Goal: Information Seeking & Learning: Find specific fact

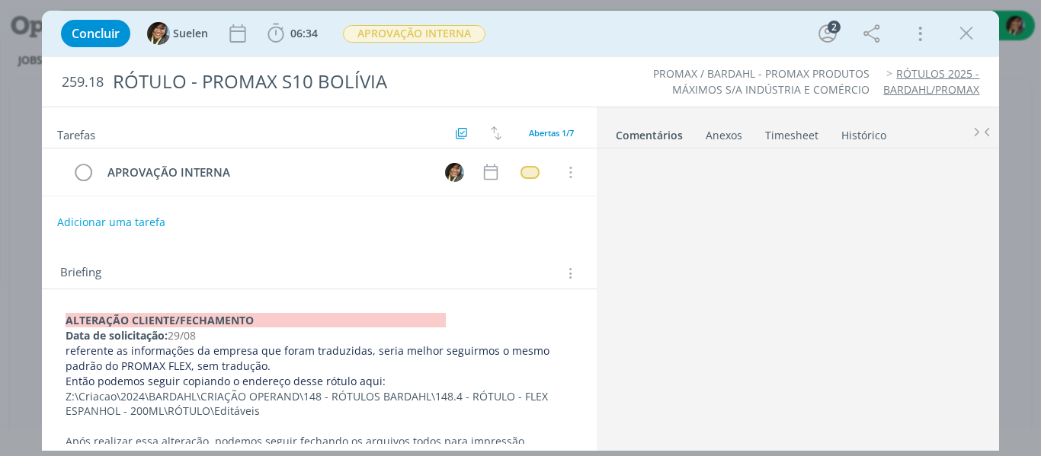
scroll to position [206, 0]
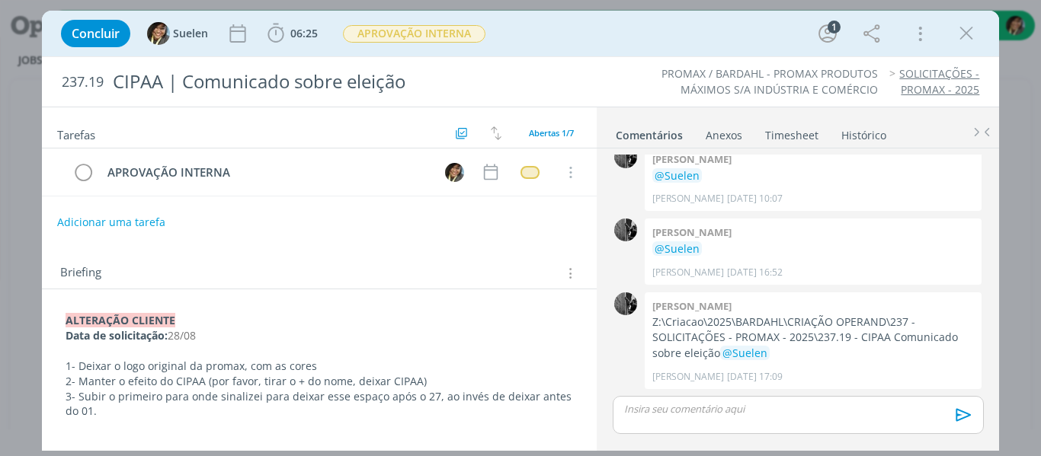
scroll to position [117, 0]
click at [974, 27] on icon "dialog" at bounding box center [966, 33] width 23 height 23
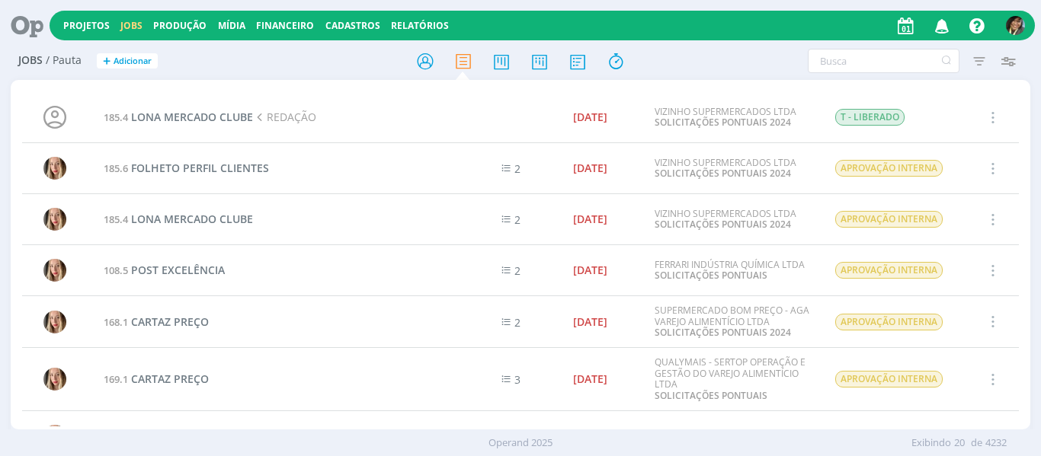
click at [944, 24] on icon "button" at bounding box center [942, 25] width 27 height 26
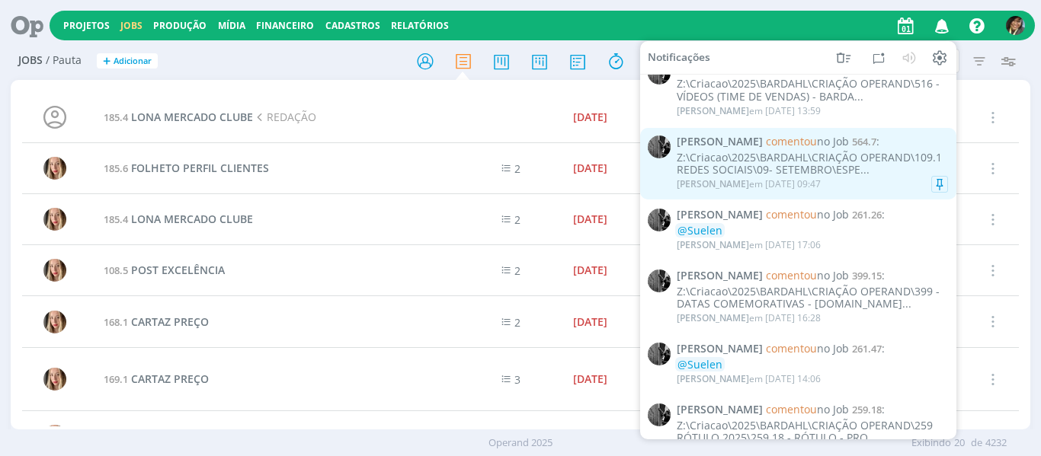
scroll to position [305, 0]
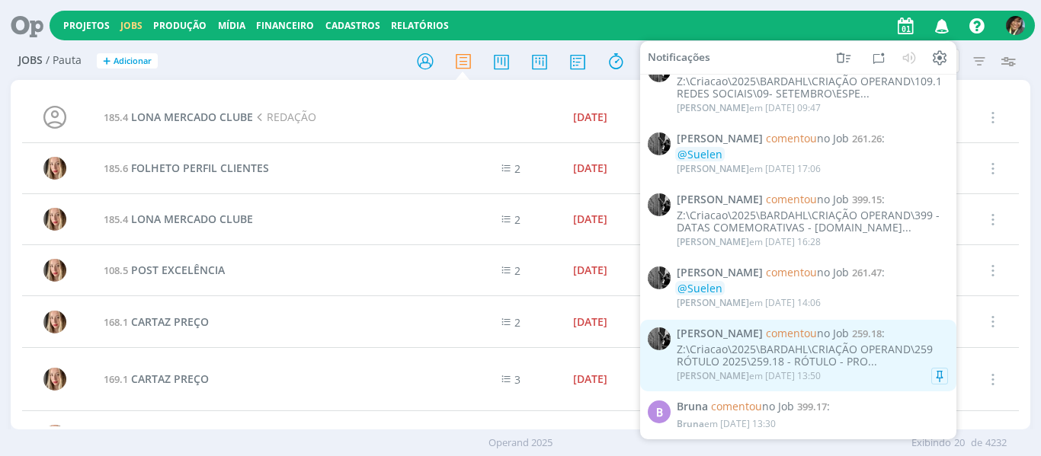
click at [854, 361] on div "Z:\Criacao\2025\BARDAHL\CRIAÇÃO OPERAND\259 RÓTULO 2025\259.18 - RÓTULO - PRO..." at bounding box center [812, 356] width 271 height 26
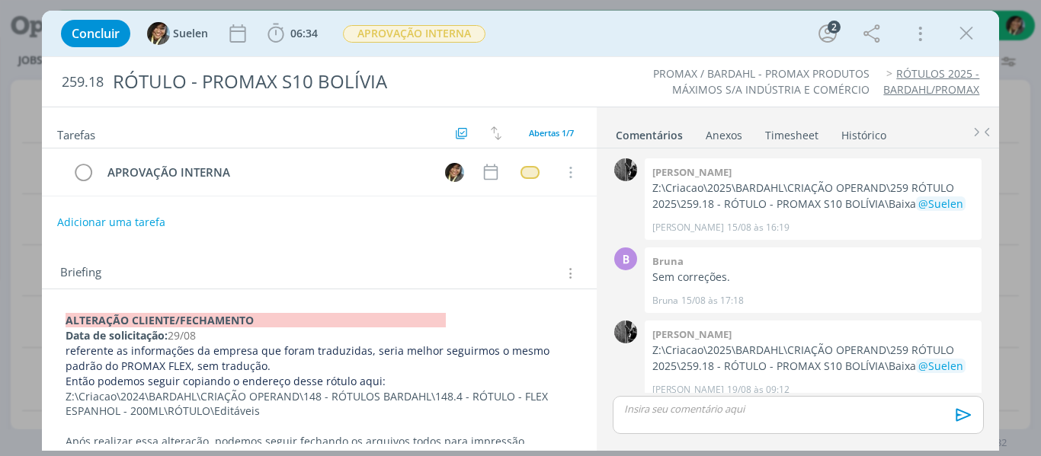
scroll to position [206, 0]
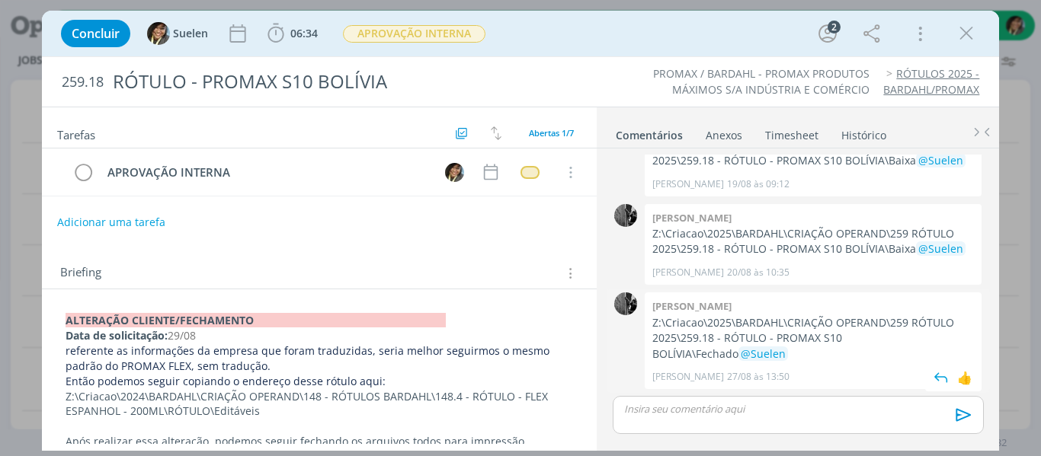
click at [656, 319] on p "Z:\Criacao\2025\BARDAHL\CRIAÇÃO OPERAND\259 RÓTULO 2025\259.18 - RÓTULO - PROMA…" at bounding box center [813, 338] width 322 height 46
drag, startPoint x: 651, startPoint y: 321, endPoint x: 933, endPoint y: 341, distance: 281.9
click at [933, 341] on div "[PERSON_NAME]:\Criacao\2025\BARDAHL\CRIAÇÃO OPERAND\259 RÓTULO 2025\259.18 - RÓ…" at bounding box center [813, 341] width 337 height 97
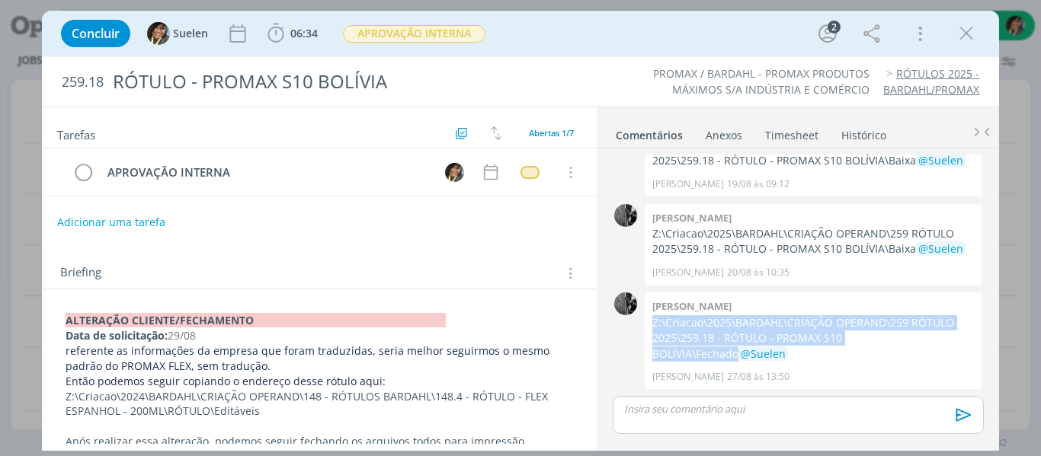
copy p "Z:\Criacao\2025\BARDAHL\CRIAÇÃO OPERAND\259 RÓTULO 2025\259.18 - RÓTULO - PROMA…"
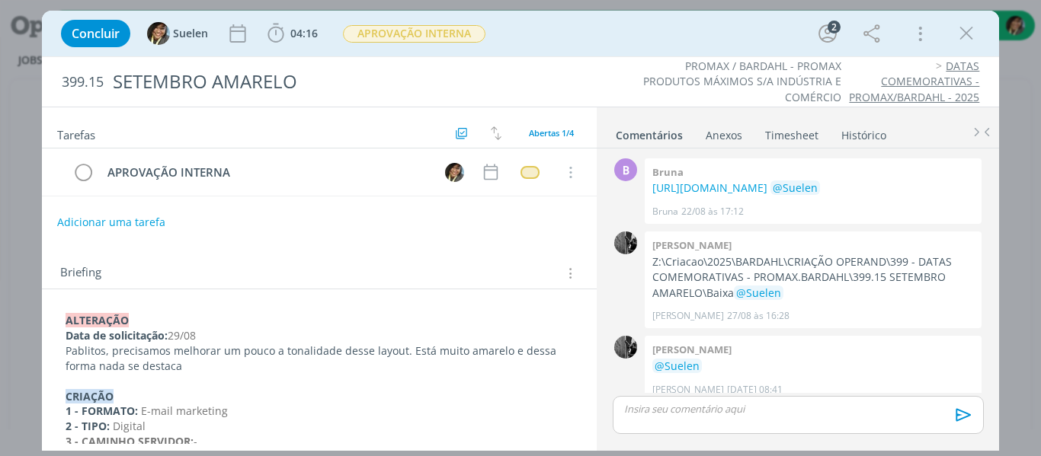
scroll to position [28, 0]
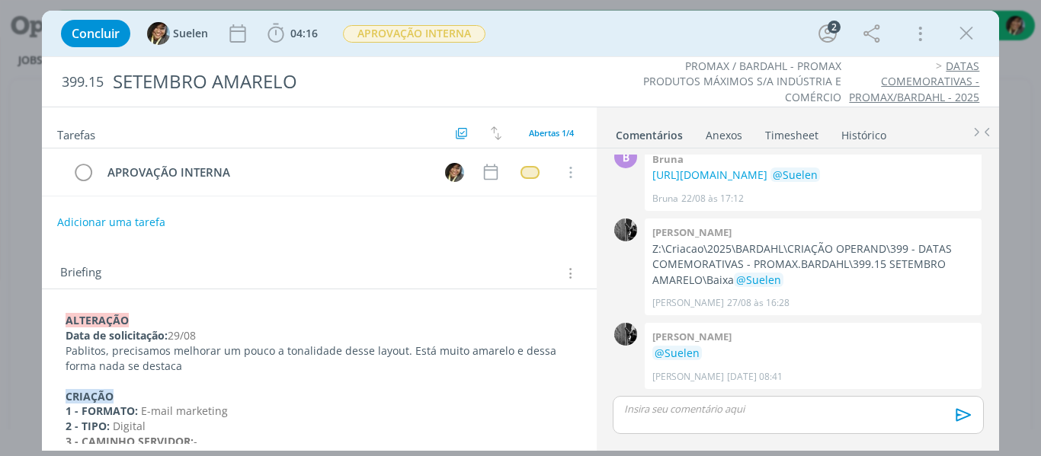
drag, startPoint x: 971, startPoint y: 36, endPoint x: 958, endPoint y: 28, distance: 15.0
click at [971, 36] on icon "dialog" at bounding box center [966, 33] width 23 height 23
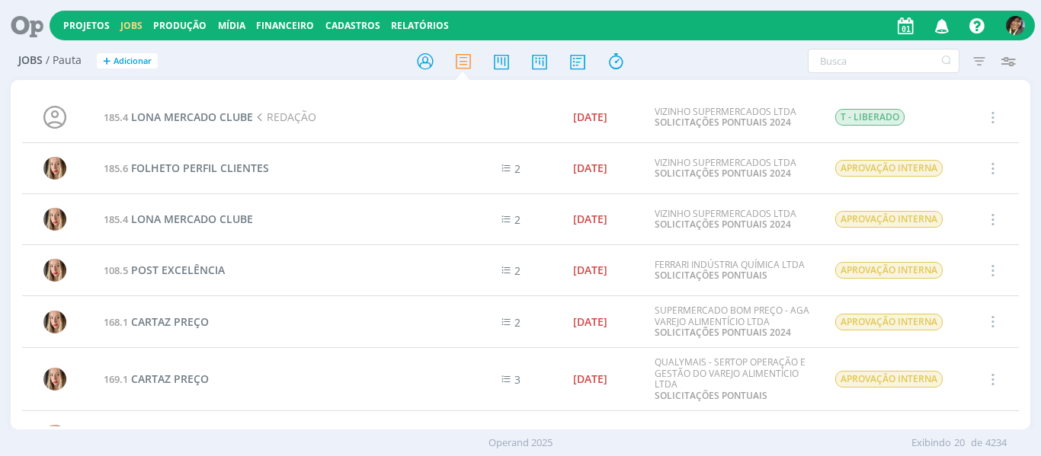
click at [946, 23] on icon "button" at bounding box center [942, 25] width 27 height 26
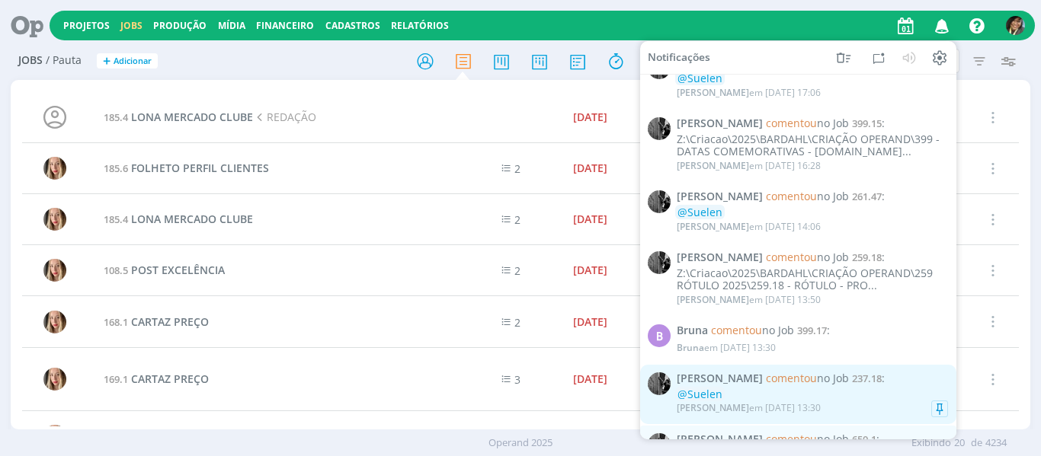
scroll to position [533, 0]
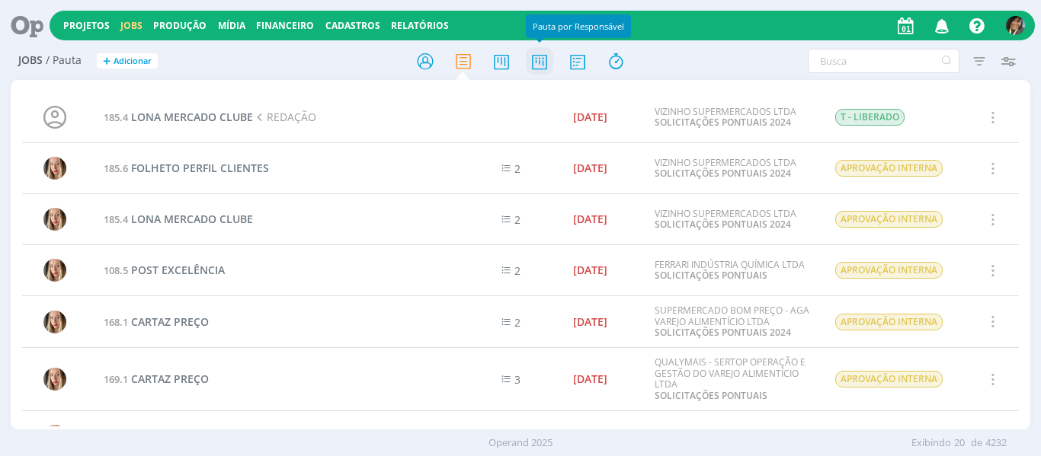
click at [546, 66] on icon at bounding box center [539, 61] width 27 height 30
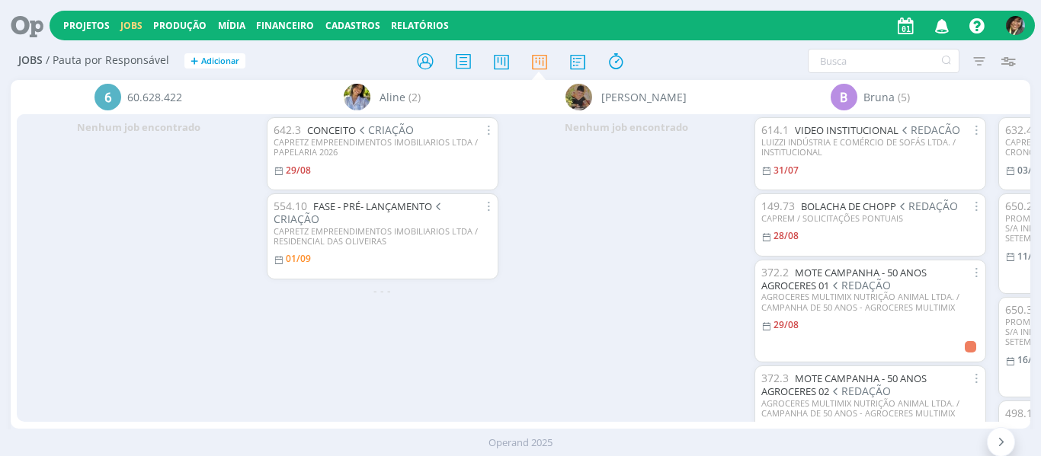
drag, startPoint x: 262, startPoint y: 418, endPoint x: 287, endPoint y: 420, distance: 25.2
click at [287, 420] on div "6 60.628.422 Nenhum job encontrado Aline (2) 642.3 CONCEITO CRIAÇÃO CAPRETZ EMP…" at bounding box center [521, 254] width 1020 height 349
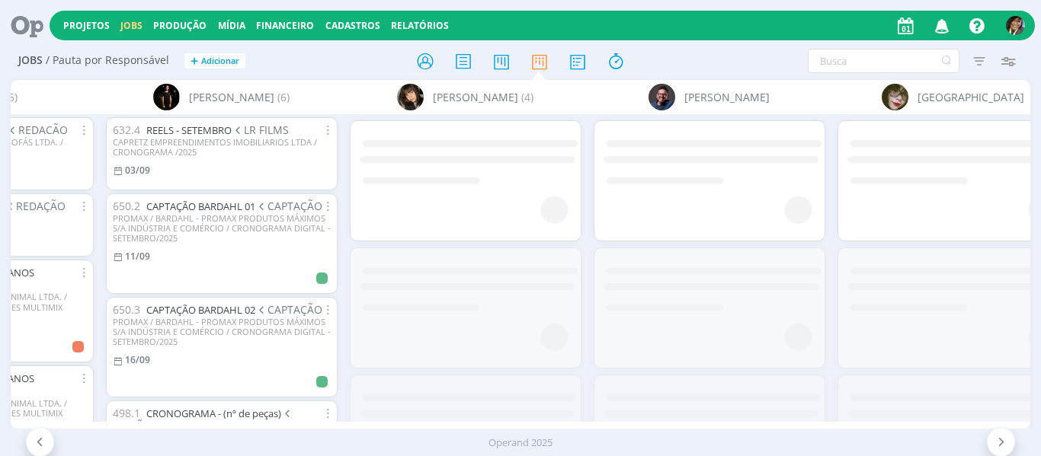
drag, startPoint x: 297, startPoint y: 415, endPoint x: 319, endPoint y: 420, distance: 21.8
click at [319, 420] on div "6 60.628.422 Aline (2) Ana Leite B Bruna (5) 614.1 VIDEO INSTITUCIONAL REDACÃO …" at bounding box center [521, 254] width 1020 height 349
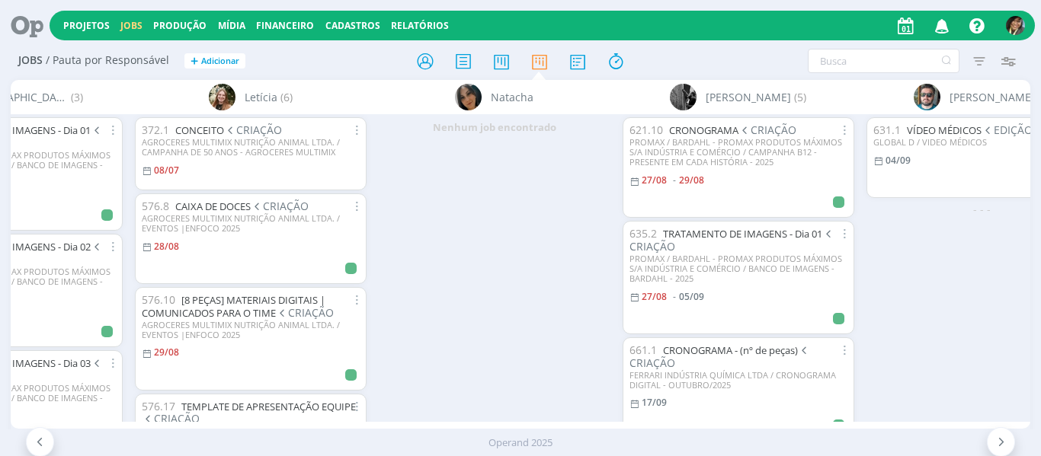
scroll to position [0, 1817]
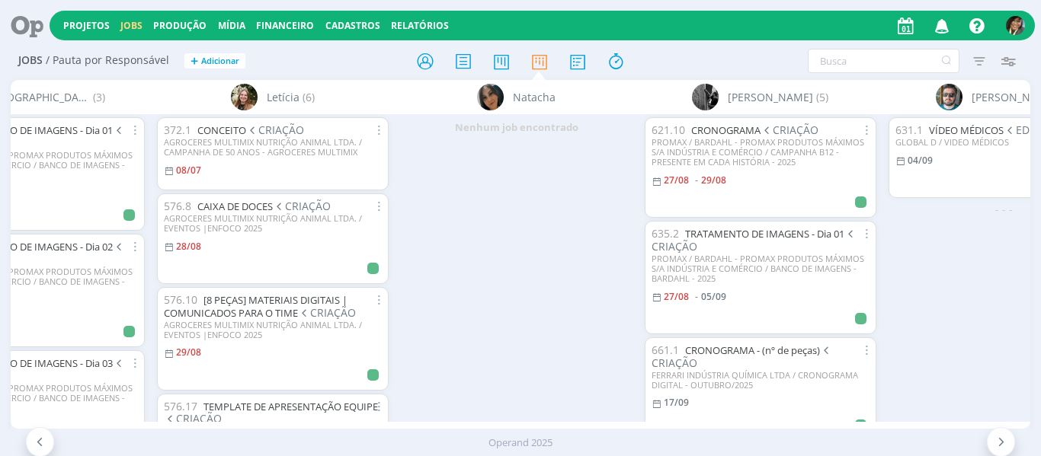
click at [649, 419] on div "6 60.628.422 Aline (2) Ana Leite B Bruna (5) Claudio (6) Ingrid (4) JOÃO Kenia …" at bounding box center [521, 254] width 1020 height 349
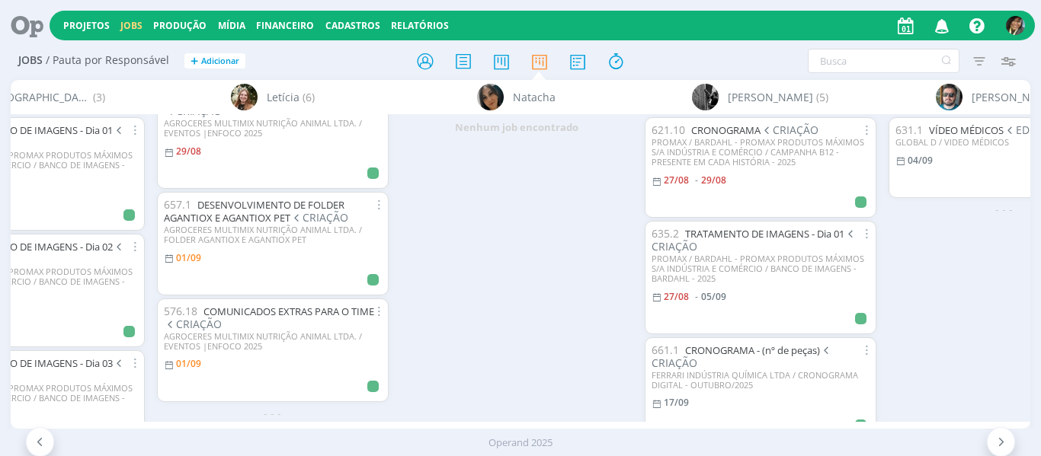
scroll to position [316, 0]
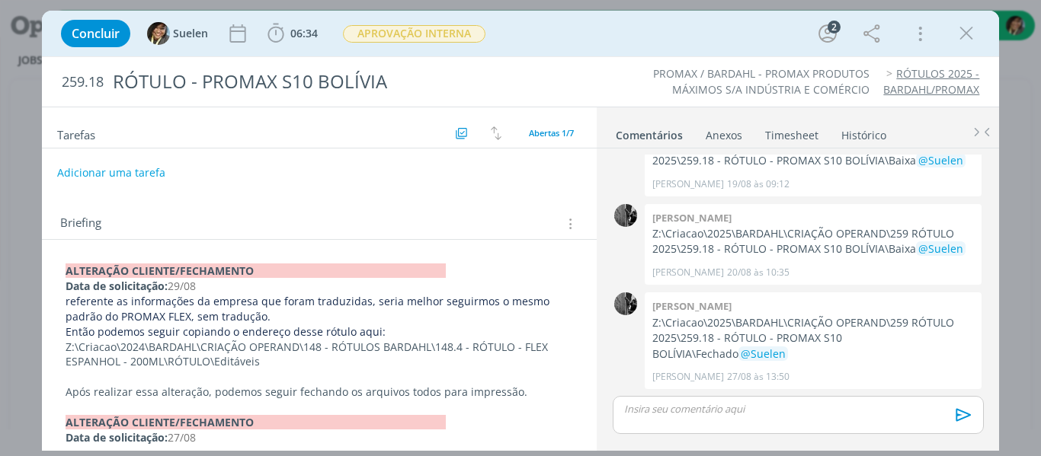
scroll to position [152, 0]
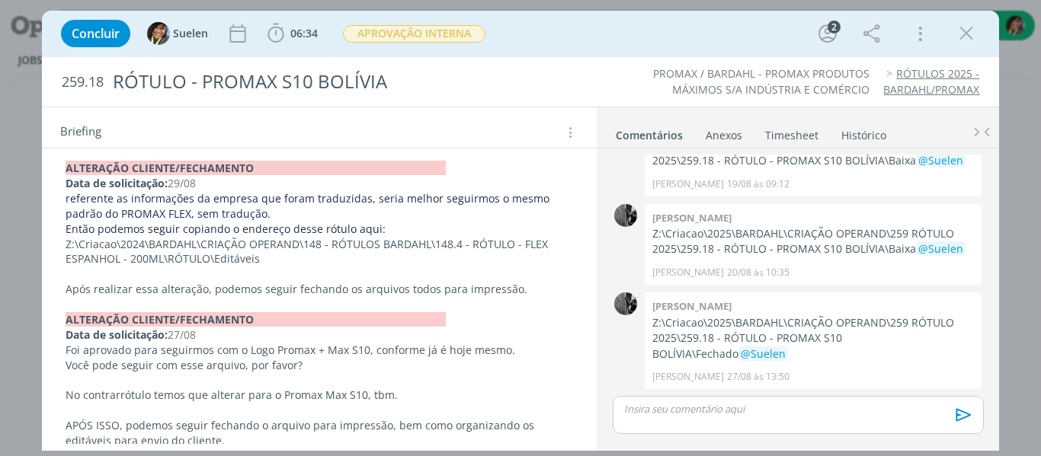
drag, startPoint x: 970, startPoint y: 34, endPoint x: 953, endPoint y: 46, distance: 20.7
click at [970, 34] on icon "dialog" at bounding box center [966, 33] width 23 height 23
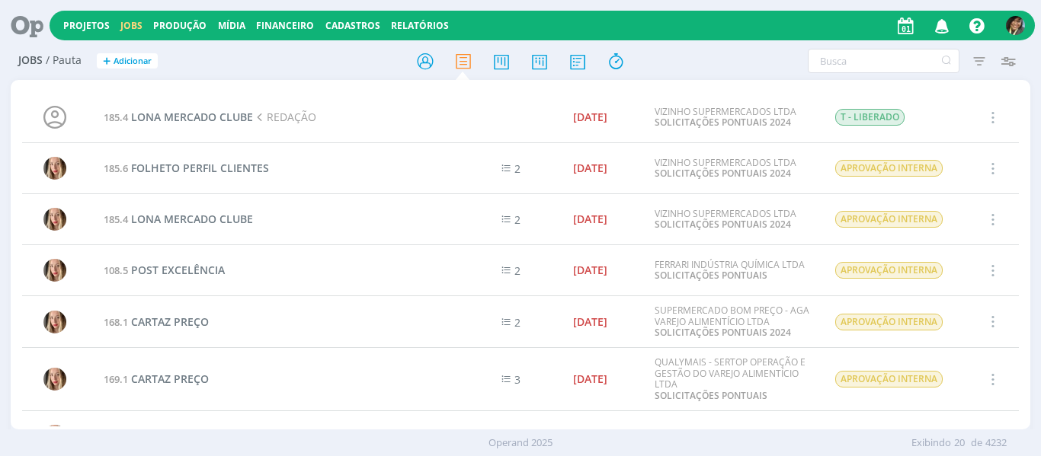
click at [940, 30] on icon "button" at bounding box center [942, 25] width 27 height 26
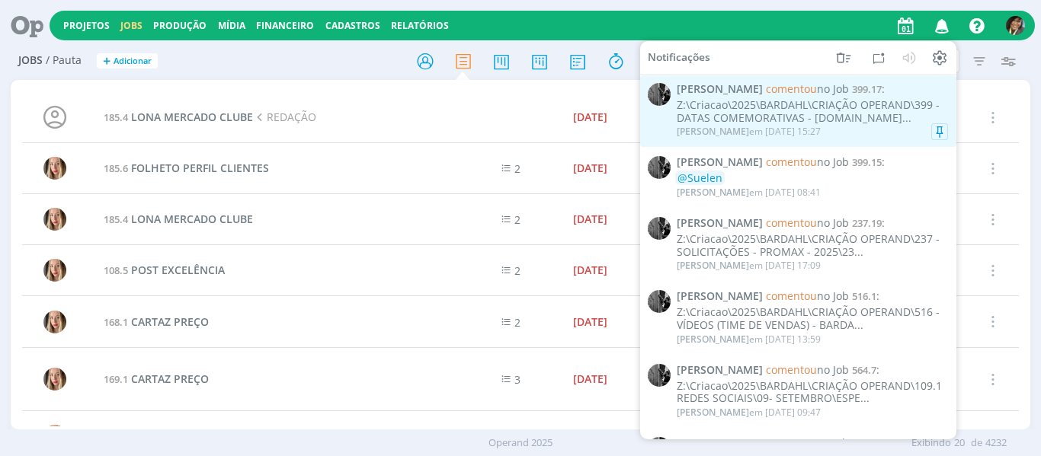
click at [809, 96] on div "Pablo comentou no Job 399.17 : Z:\Criacao\2025\BARDAHL\CRIAÇÃO OPERAND\399 - DA…" at bounding box center [812, 111] width 271 height 56
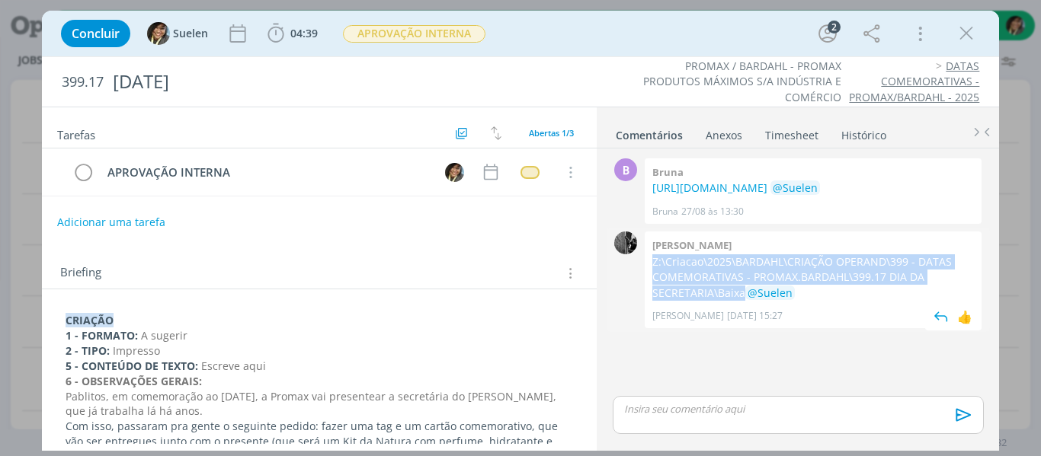
drag, startPoint x: 653, startPoint y: 270, endPoint x: 743, endPoint y: 315, distance: 100.9
click at [743, 301] on p "Z:\Criacao\2025\BARDAHL\CRIAÇÃO OPERAND\399 - DATAS COMEMORATIVAS - PROMAX.BARD…" at bounding box center [813, 277] width 322 height 46
copy p "Z:\Criacao\2025\BARDAHL\CRIAÇÃO OPERAND\399 - DATAS COMEMORATIVAS - PROMAX.BARD…"
drag, startPoint x: 967, startPoint y: 37, endPoint x: 863, endPoint y: 5, distance: 109.2
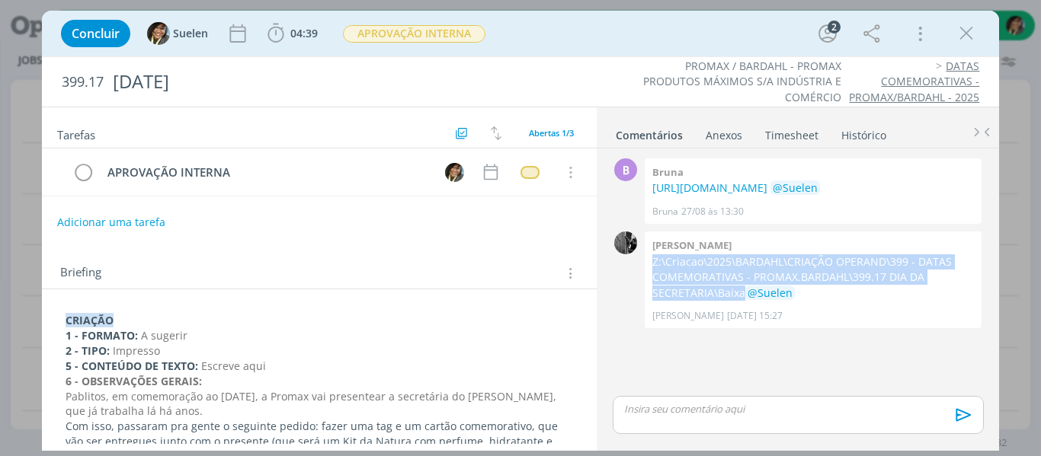
click at [965, 36] on icon "dialog" at bounding box center [966, 33] width 23 height 23
